Goal: Task Accomplishment & Management: Use online tool/utility

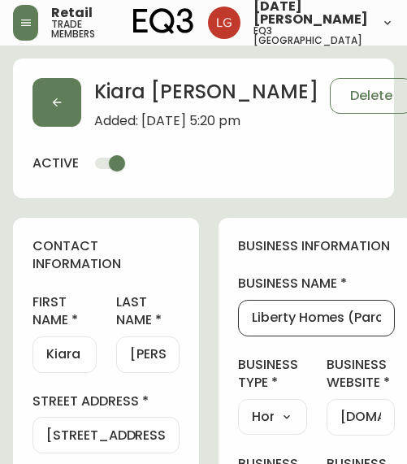
select select "BC"
select select "CA"
select select "CA_EN"
select select "Other"
select select "Home Builder"
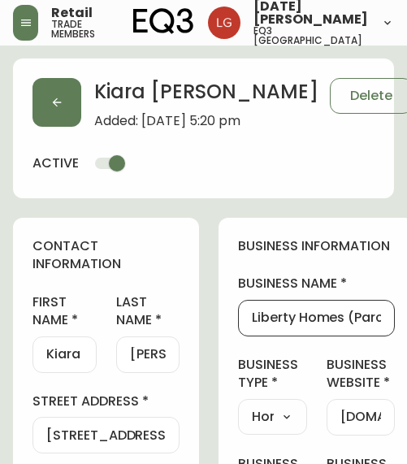
select select "cjw10z96p001r6gs00juufhhe"
select select "false"
